Goal: Task Accomplishment & Management: Use online tool/utility

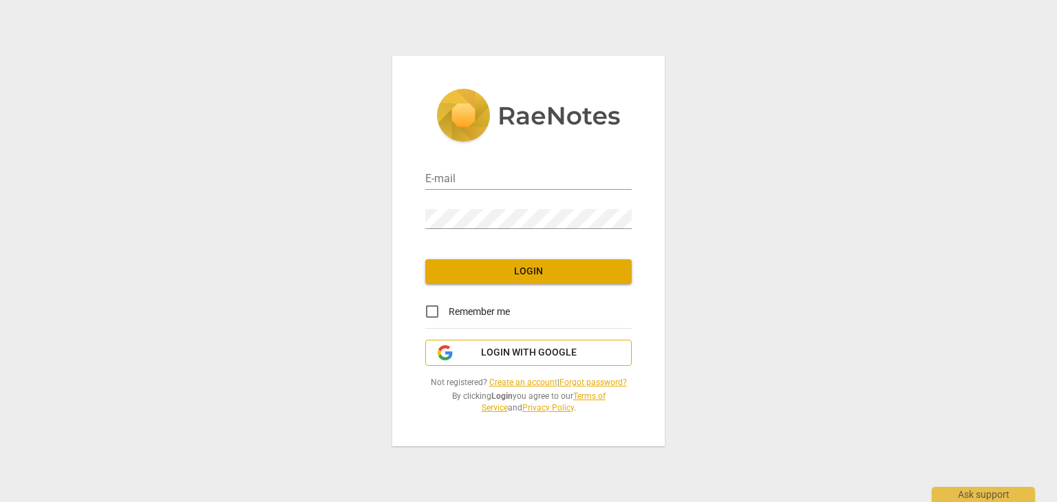
click at [527, 354] on span "Login with Google" at bounding box center [529, 353] width 96 height 14
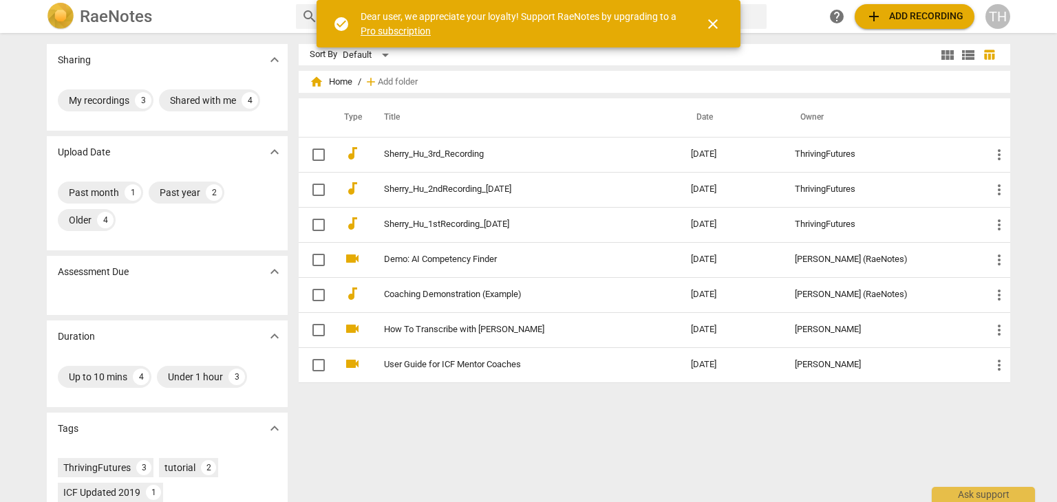
click at [878, 14] on span "add" at bounding box center [874, 16] width 17 height 17
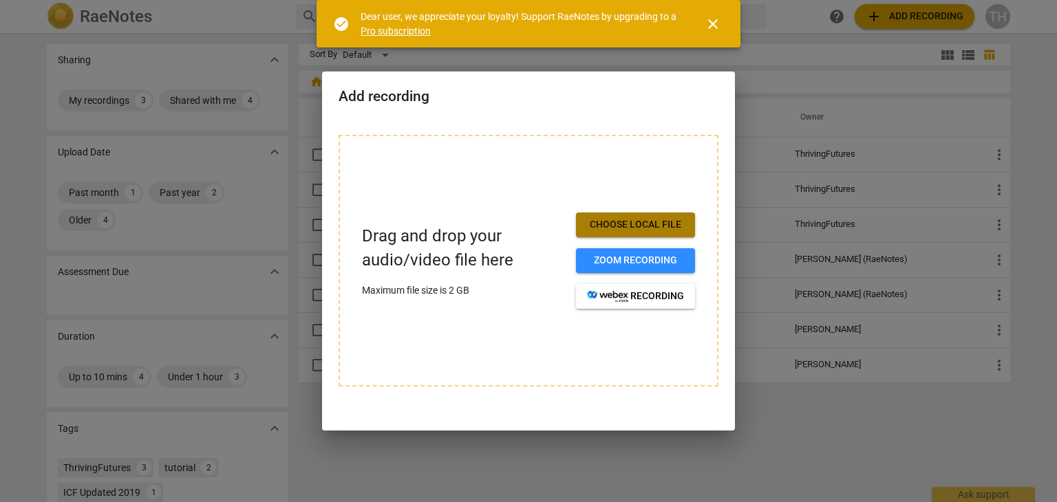
click at [613, 224] on span "Choose local file" at bounding box center [635, 225] width 97 height 14
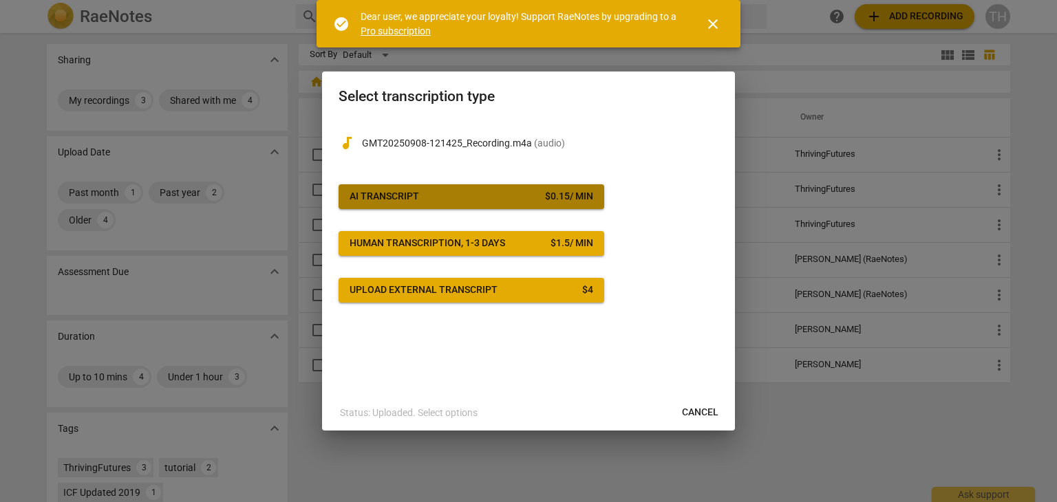
click at [531, 188] on button "AI Transcript $ 0.15 / min" at bounding box center [472, 196] width 266 height 25
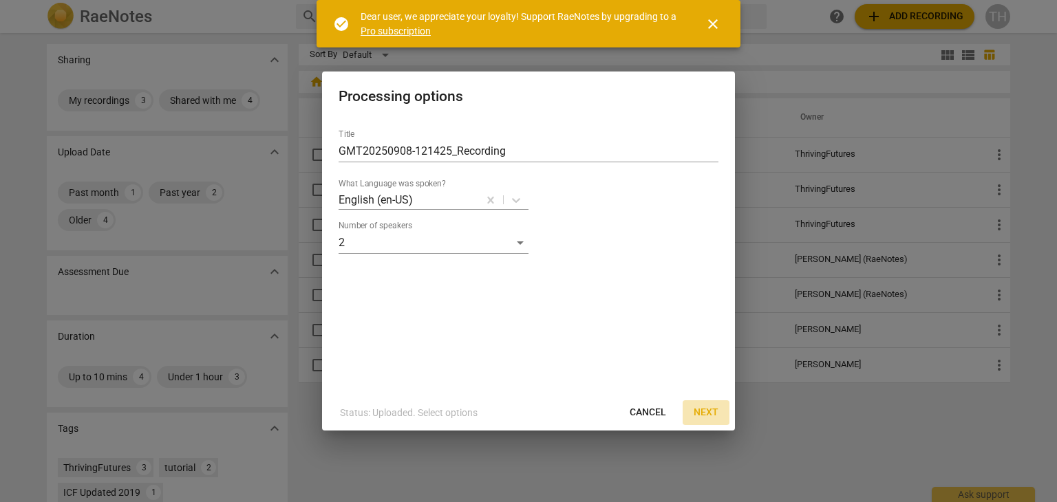
click at [714, 407] on span "Next" at bounding box center [706, 413] width 25 height 14
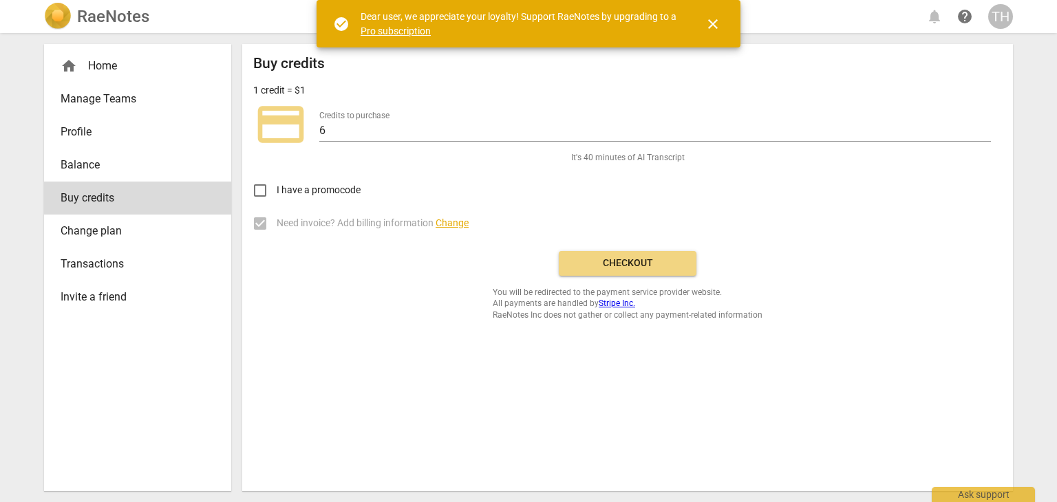
click at [628, 258] on span "Checkout" at bounding box center [628, 264] width 116 height 14
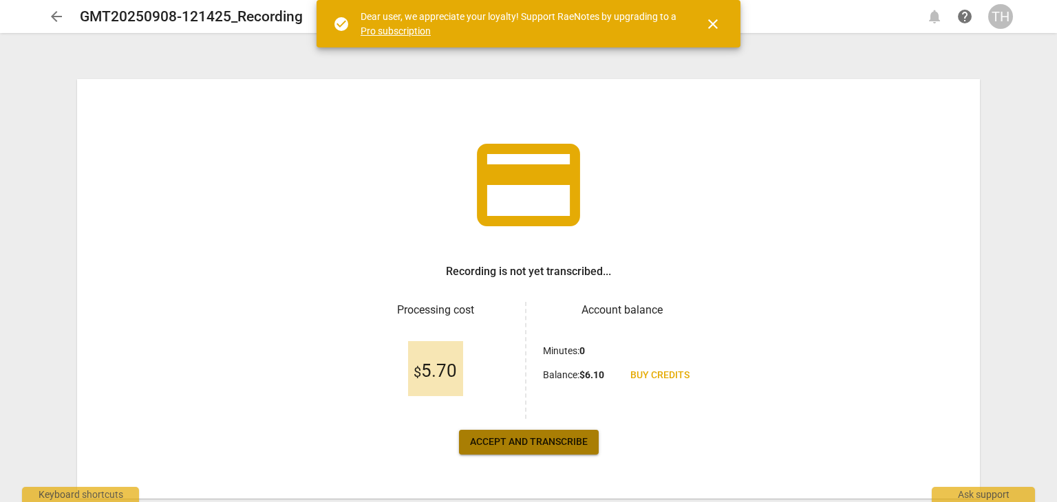
click at [540, 441] on span "Accept and transcribe" at bounding box center [529, 443] width 118 height 14
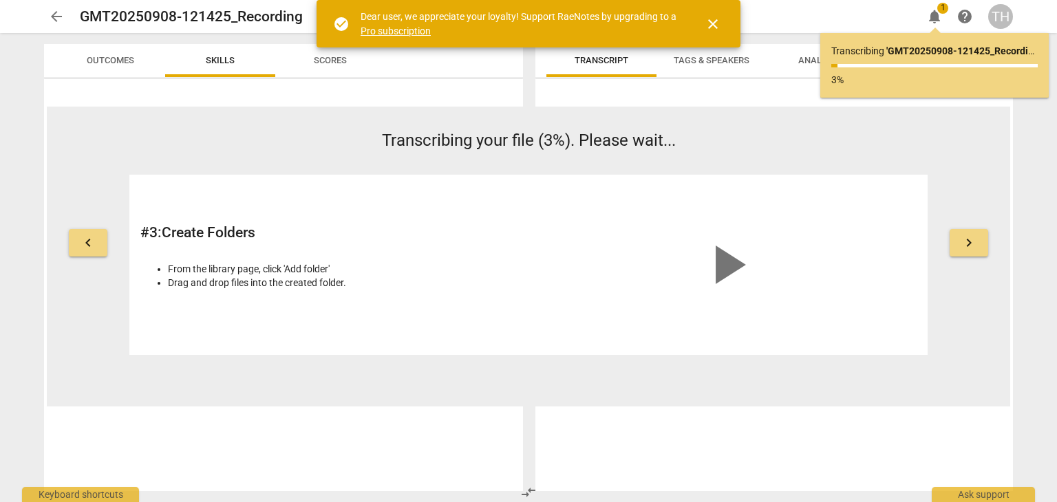
click at [717, 32] on button "close" at bounding box center [713, 24] width 33 height 33
